Goal: Task Accomplishment & Management: Manage account settings

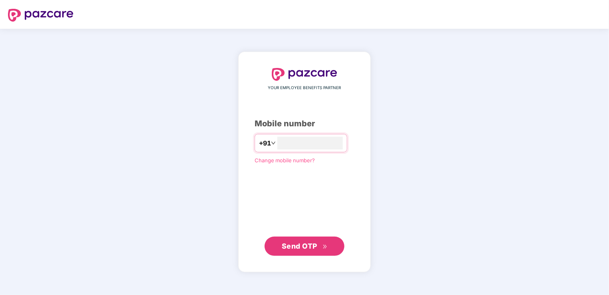
type input "**********"
click at [296, 246] on span "Send OTP" at bounding box center [300, 245] width 36 height 8
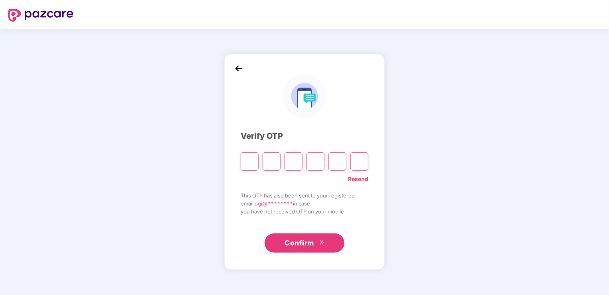
type input "*"
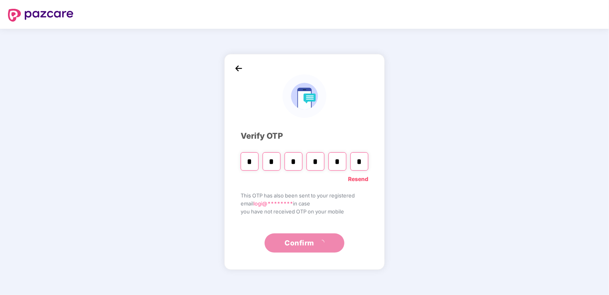
type input "*"
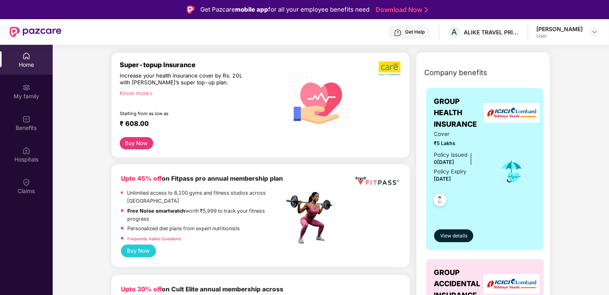
scroll to position [80, 0]
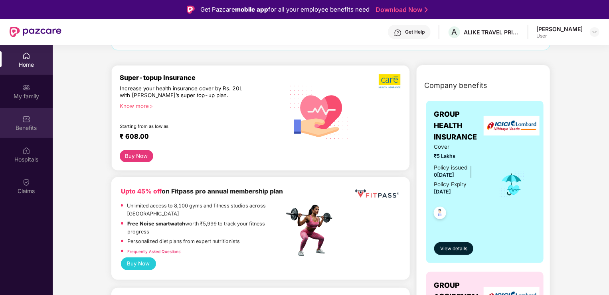
click at [21, 124] on div "Benefits" at bounding box center [26, 128] width 53 height 8
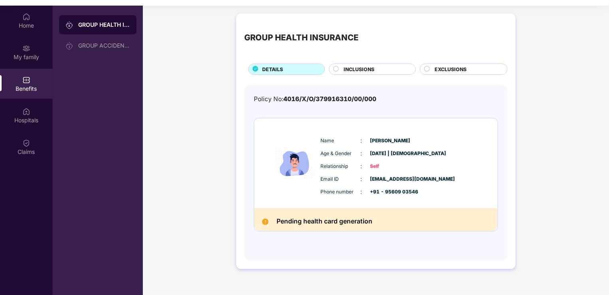
scroll to position [40, 0]
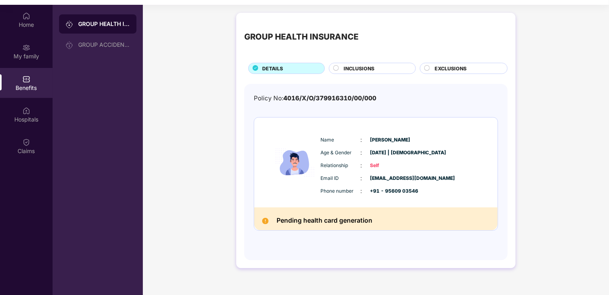
click at [309, 187] on img at bounding box center [295, 162] width 48 height 71
click at [350, 66] on span "INCLUSIONS" at bounding box center [359, 69] width 31 height 8
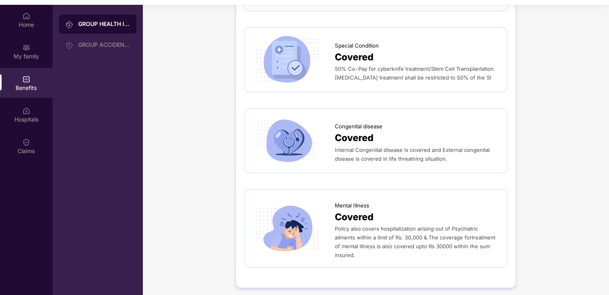
scroll to position [1296, 0]
click at [27, 121] on div "Hospitals" at bounding box center [26, 119] width 53 height 8
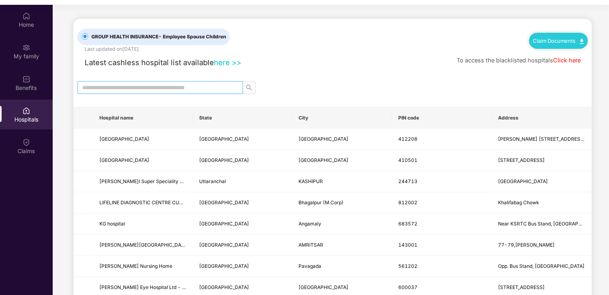
click at [117, 89] on input "text" at bounding box center [157, 87] width 150 height 9
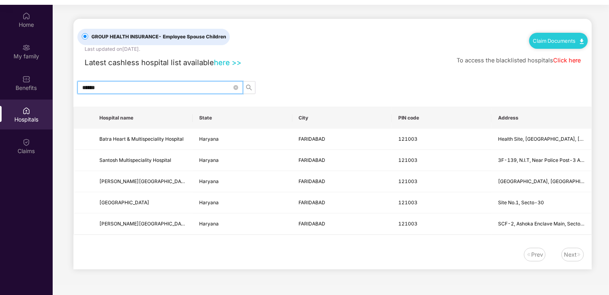
click at [93, 85] on input "******" at bounding box center [157, 87] width 150 height 9
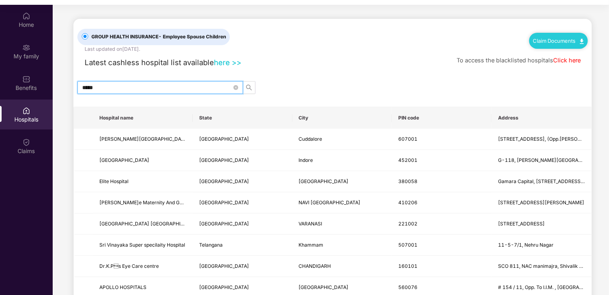
type input "******"
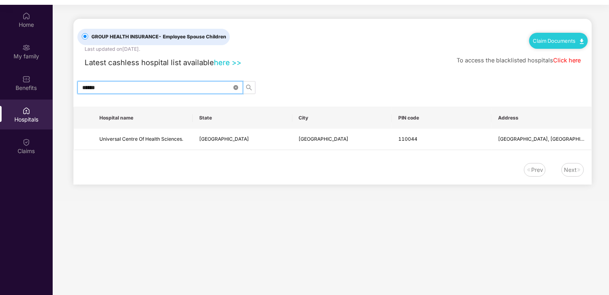
click at [237, 89] on icon "close-circle" at bounding box center [236, 87] width 5 height 5
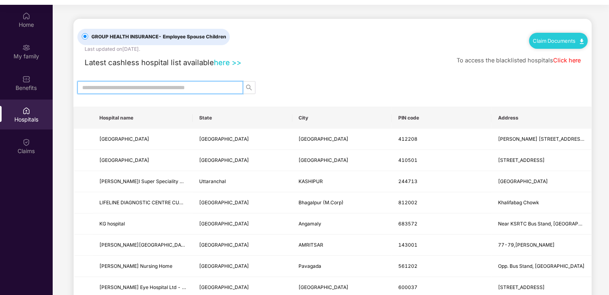
click at [131, 88] on input "text" at bounding box center [157, 87] width 150 height 9
click at [135, 87] on input "text" at bounding box center [157, 87] width 150 height 9
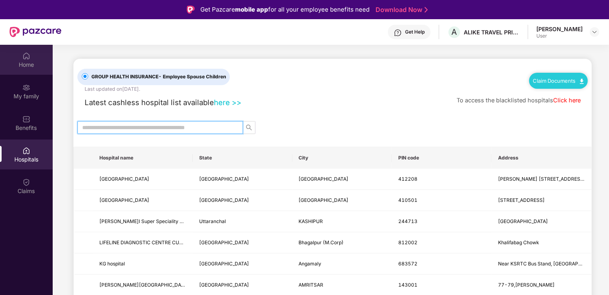
click at [24, 66] on div "Home" at bounding box center [26, 65] width 53 height 8
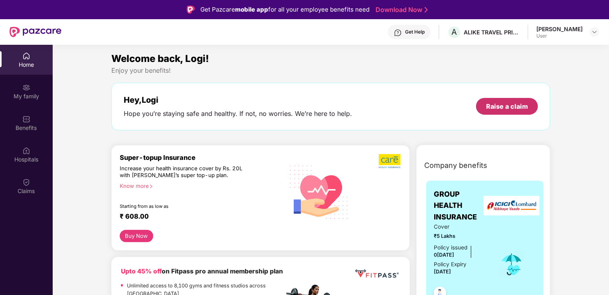
click at [501, 107] on div "Raise a claim" at bounding box center [507, 106] width 42 height 9
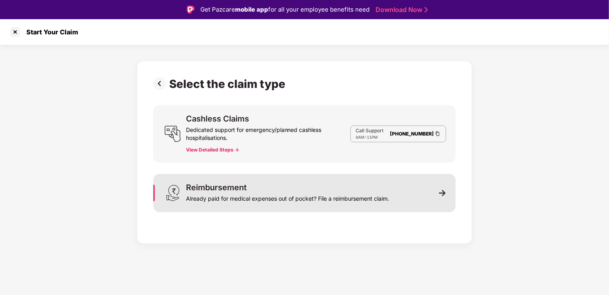
click at [443, 192] on img at bounding box center [442, 192] width 7 height 7
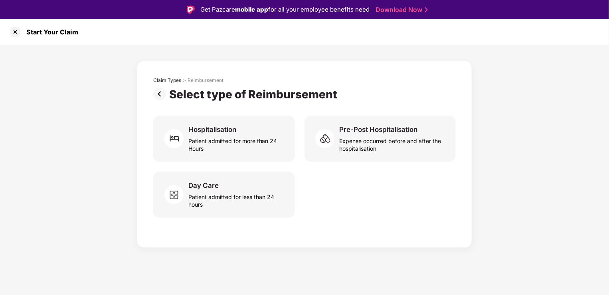
click at [159, 93] on img at bounding box center [161, 93] width 16 height 13
